Goal: Find specific page/section: Find specific page/section

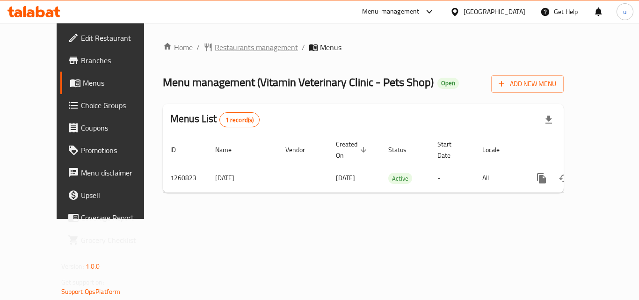
click at [216, 43] on span "Restaurants management" at bounding box center [256, 47] width 83 height 11
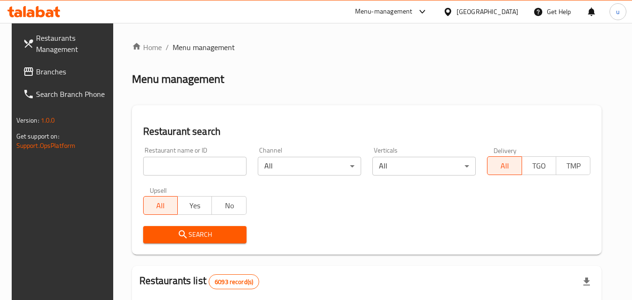
click at [193, 166] on input "search" at bounding box center [194, 166] width 103 height 19
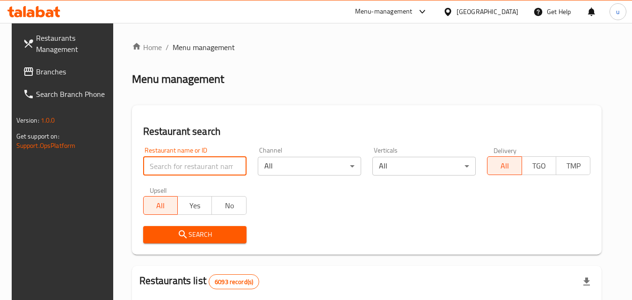
paste input "684813"
type input "684813"
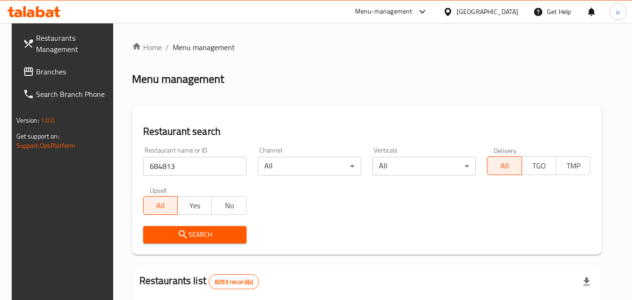
click at [196, 236] on span "Search" at bounding box center [195, 235] width 88 height 12
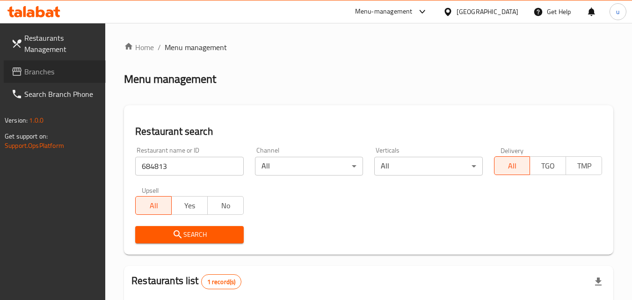
click at [70, 78] on link "Branches" at bounding box center [55, 71] width 102 height 22
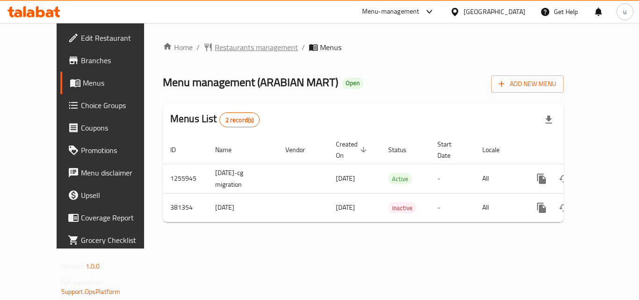
click at [215, 49] on span "Restaurants management" at bounding box center [256, 47] width 83 height 11
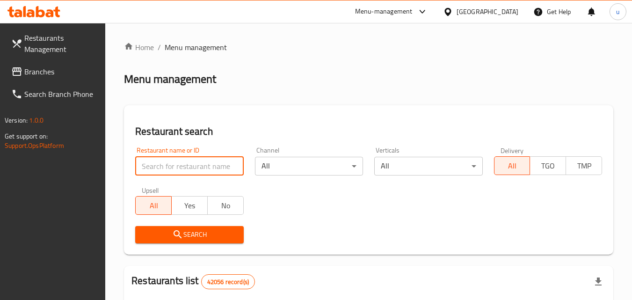
click at [162, 168] on input "search" at bounding box center [189, 166] width 108 height 19
paste input "631363"
type input "631363"
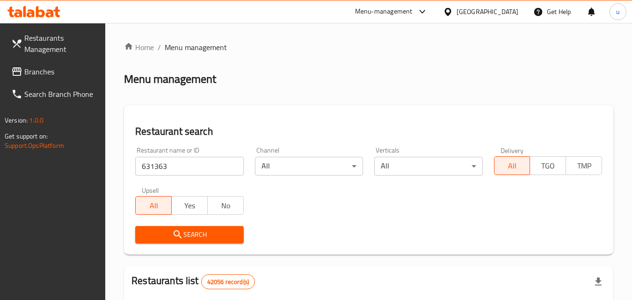
click at [176, 232] on icon "submit" at bounding box center [177, 234] width 11 height 11
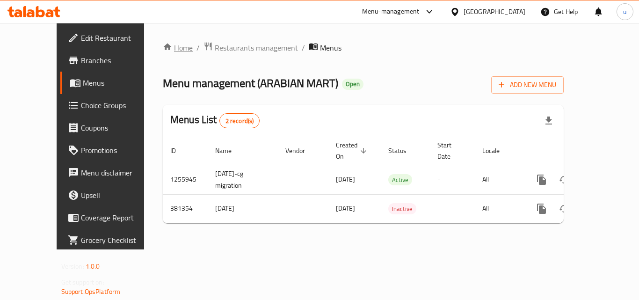
click at [163, 44] on link "Home" at bounding box center [178, 47] width 30 height 11
